Goal: Navigation & Orientation: Find specific page/section

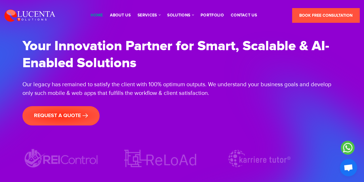
click at [98, 15] on link "Home" at bounding box center [97, 15] width 12 height 4
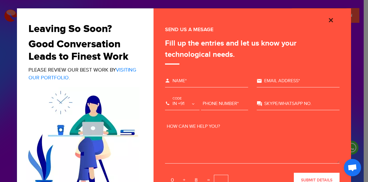
click at [330, 20] on img "Close" at bounding box center [331, 20] width 7 height 7
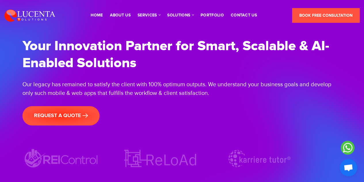
click at [10, 17] on img at bounding box center [29, 15] width 51 height 13
click at [13, 17] on img at bounding box center [29, 15] width 51 height 13
